Goal: Transaction & Acquisition: Download file/media

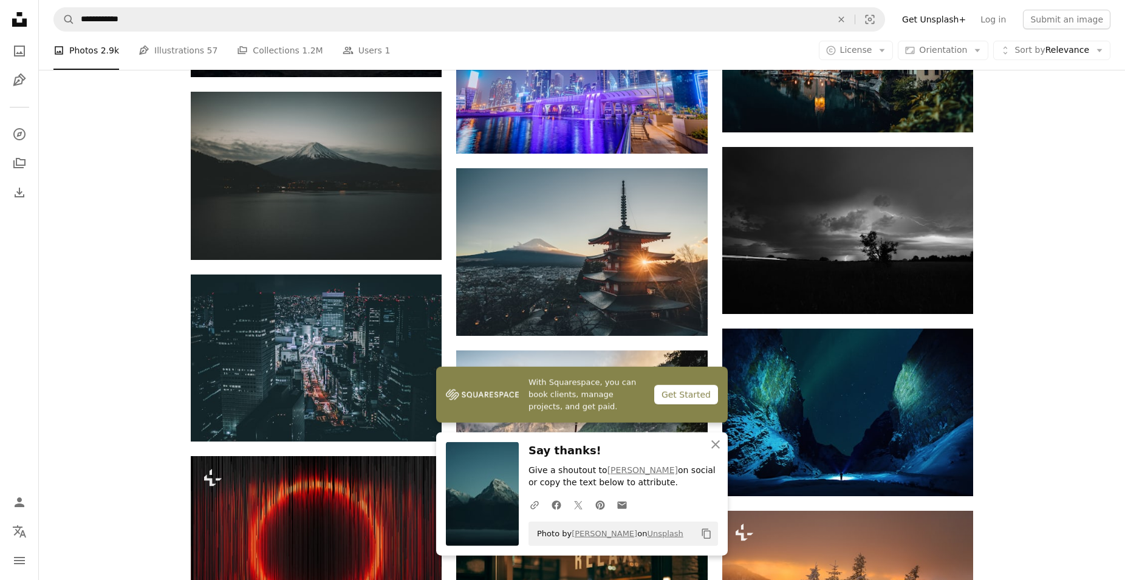
scroll to position [867, 0]
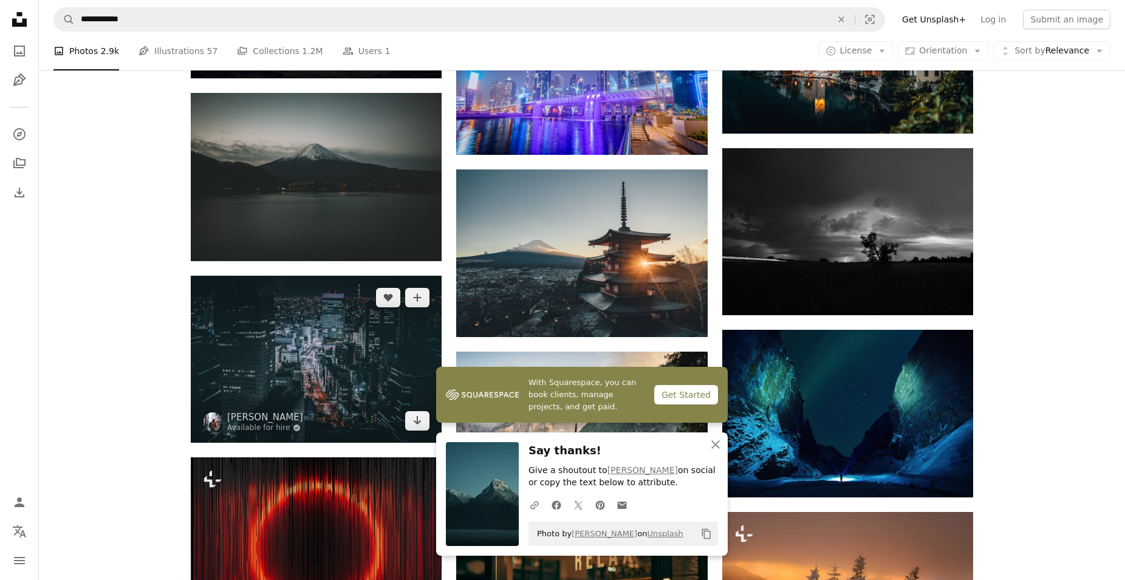
click at [310, 276] on img at bounding box center [316, 359] width 251 height 167
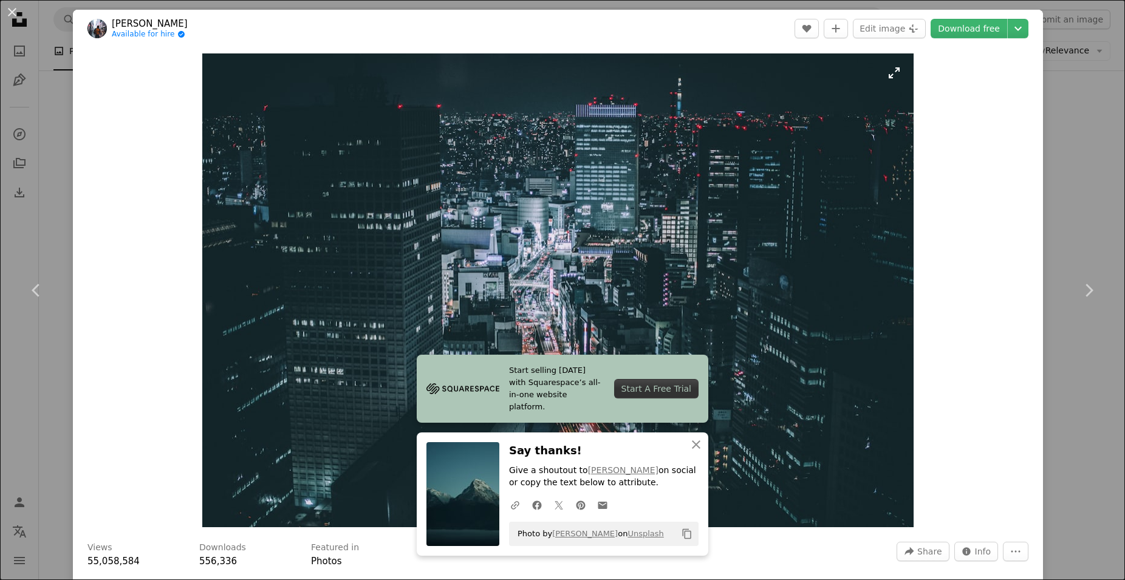
click at [809, 205] on img "Zoom in on this image" at bounding box center [557, 290] width 711 height 474
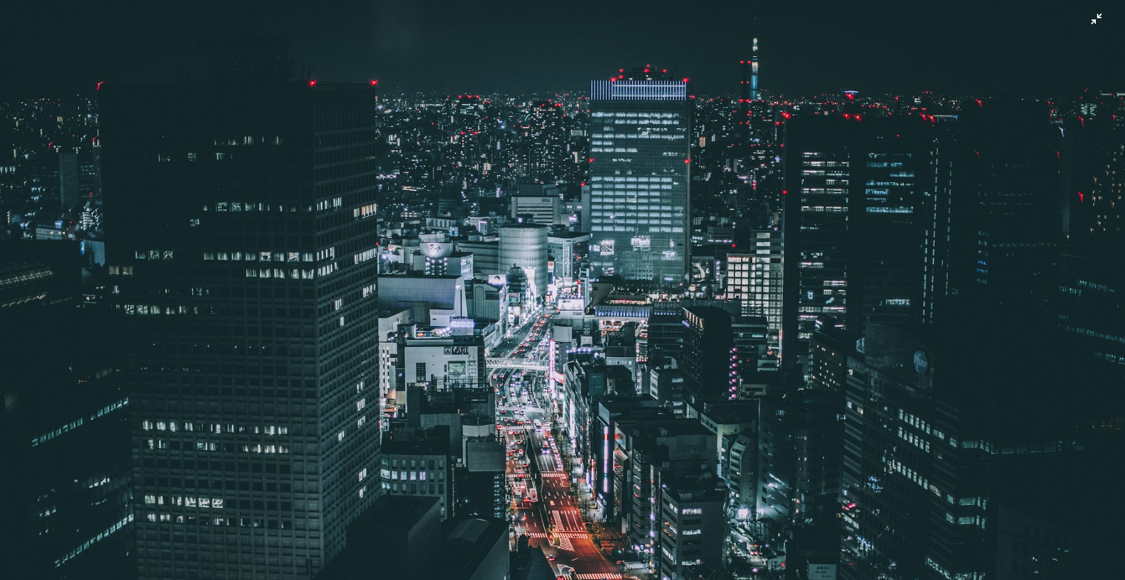
scroll to position [82, 0]
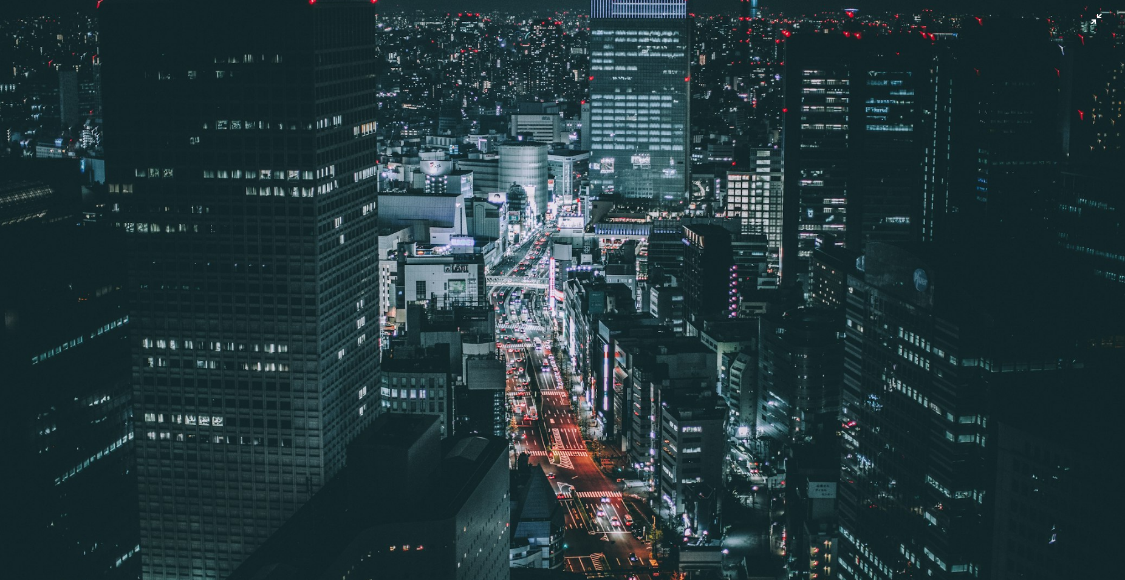
click at [959, 126] on img "Zoom out on this image" at bounding box center [562, 292] width 1126 height 751
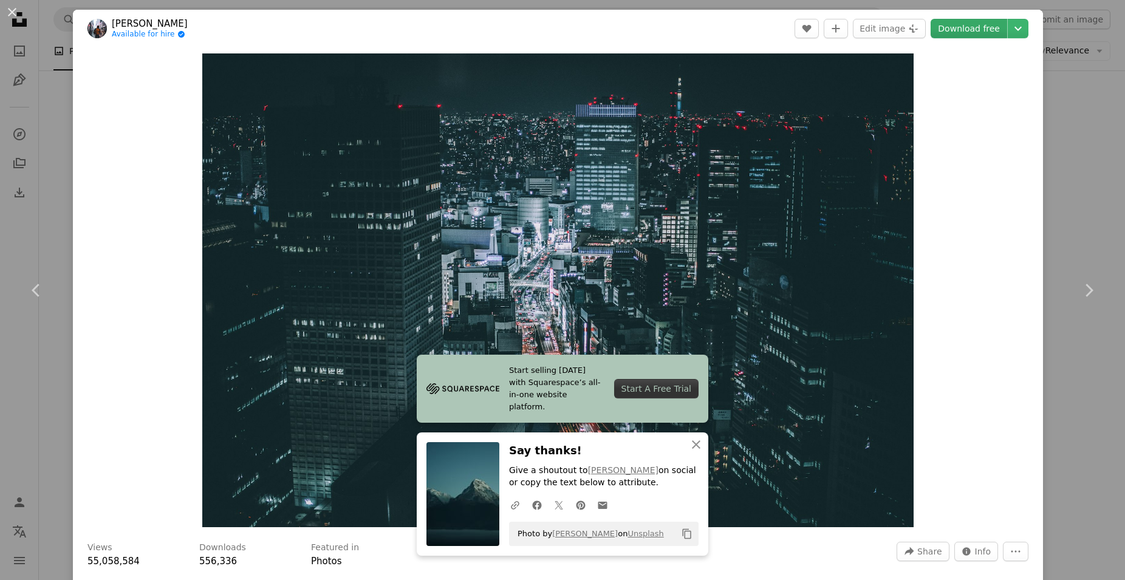
click at [991, 22] on link "Download free" at bounding box center [969, 28] width 77 height 19
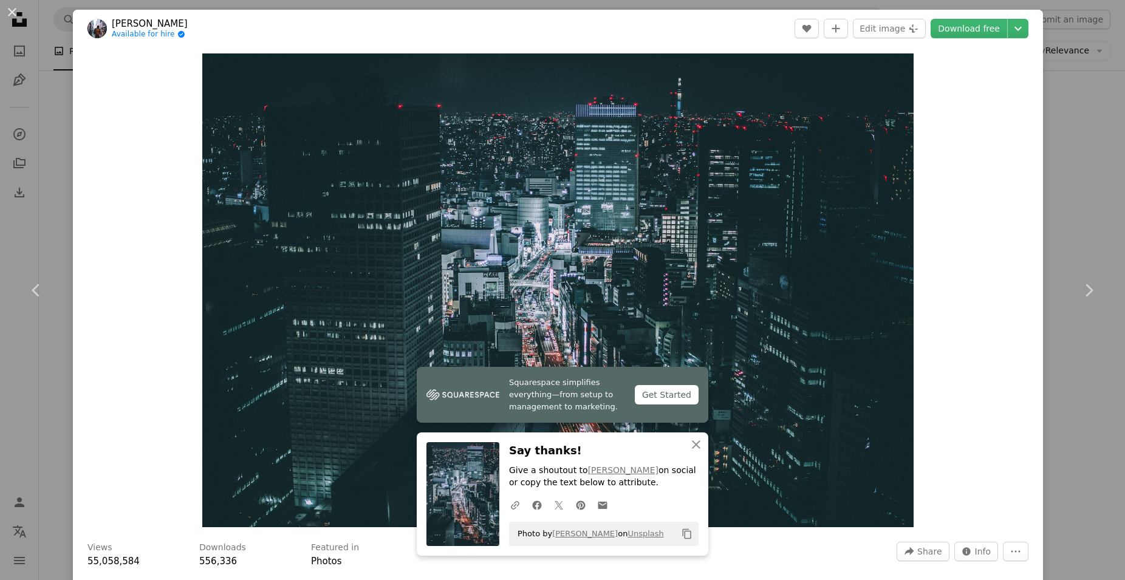
click at [1078, 122] on div "An X shape Chevron left Chevron right Squarespace simplifies everything—from se…" at bounding box center [562, 290] width 1125 height 580
